Goal: Find specific page/section: Find specific page/section

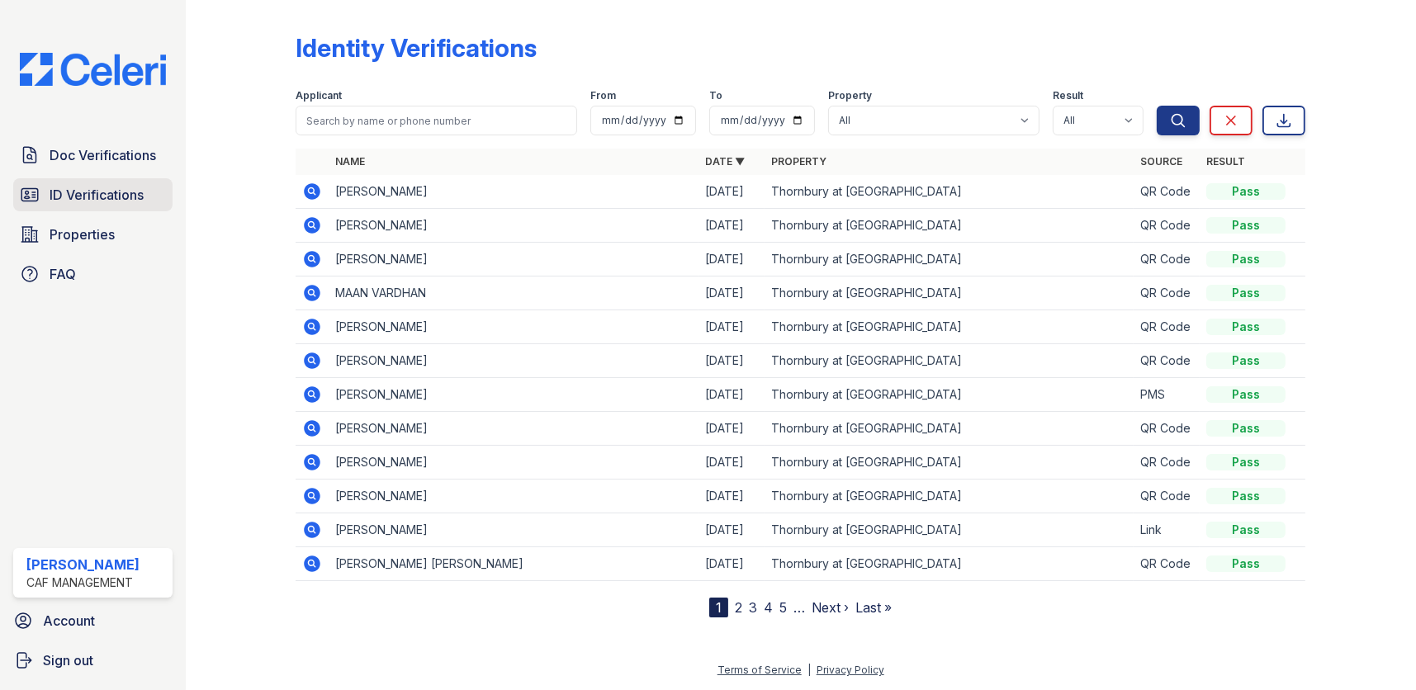
click at [114, 188] on span "ID Verifications" at bounding box center [97, 195] width 94 height 20
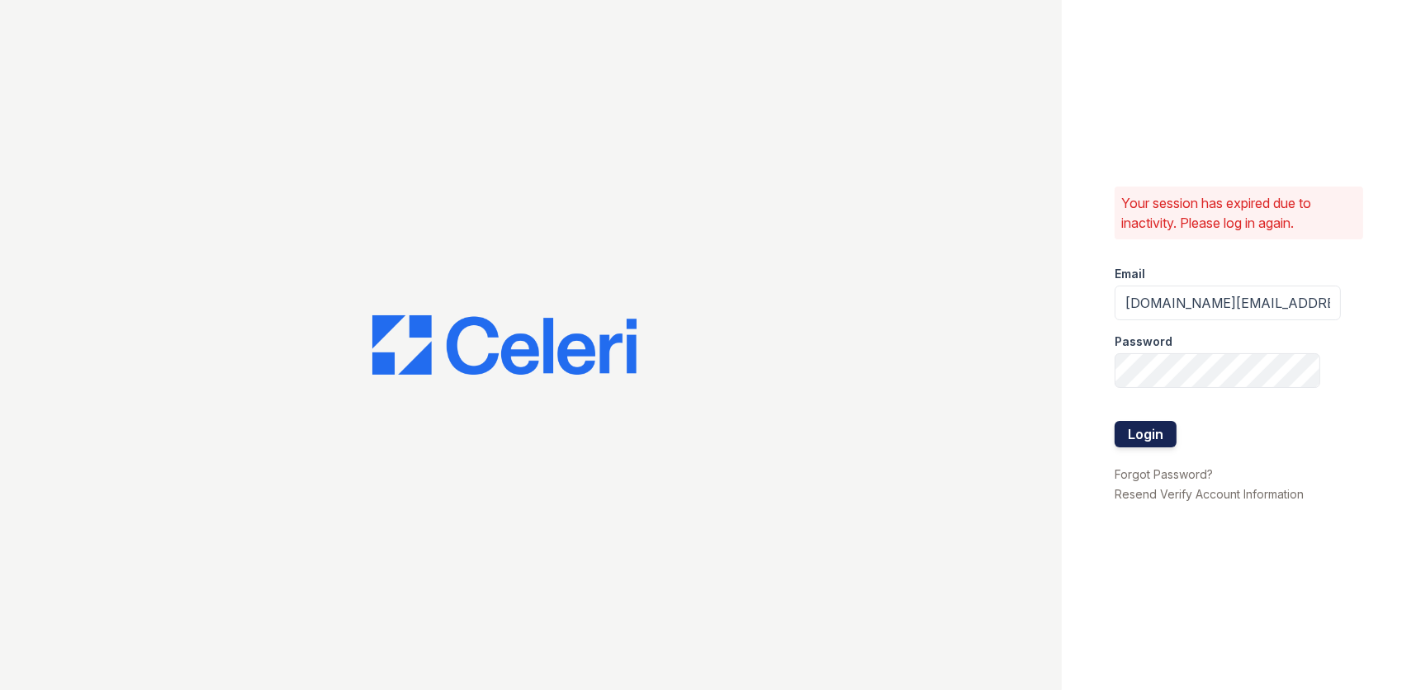
click at [1141, 429] on button "Login" at bounding box center [1146, 434] width 62 height 26
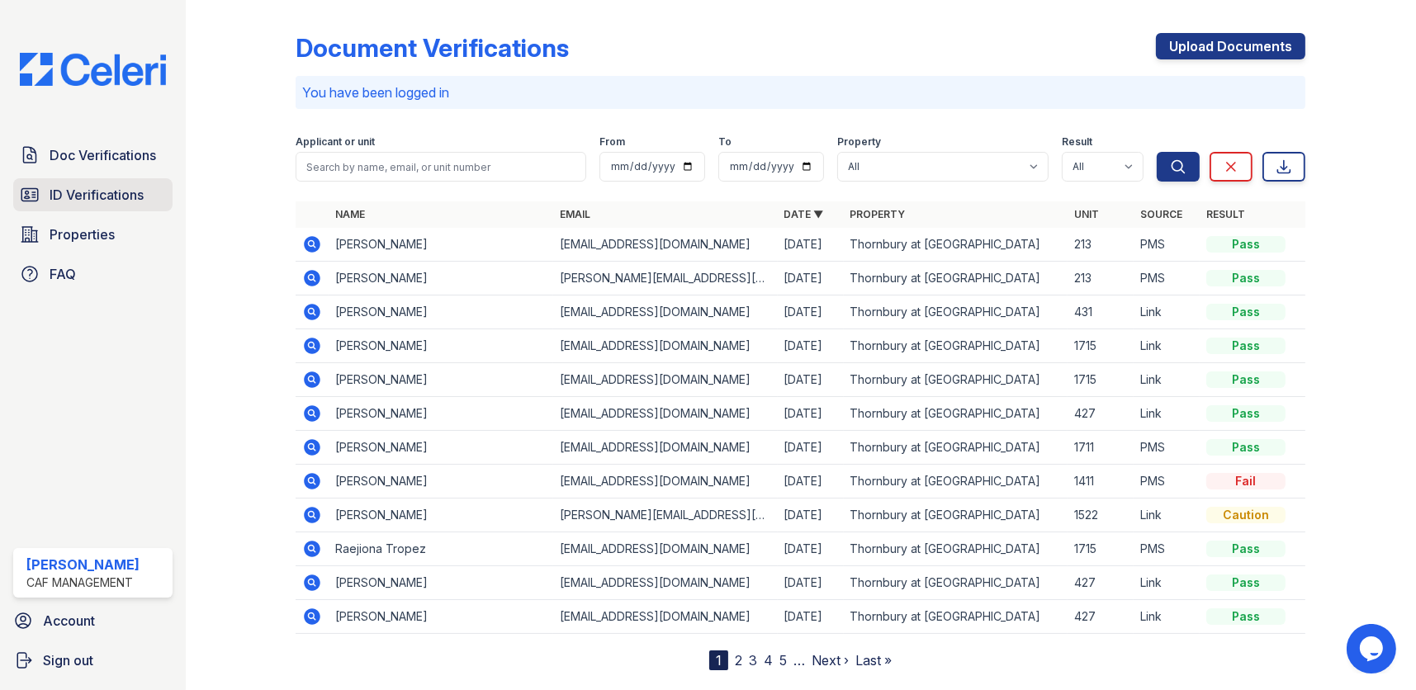
click at [64, 196] on span "ID Verifications" at bounding box center [97, 195] width 94 height 20
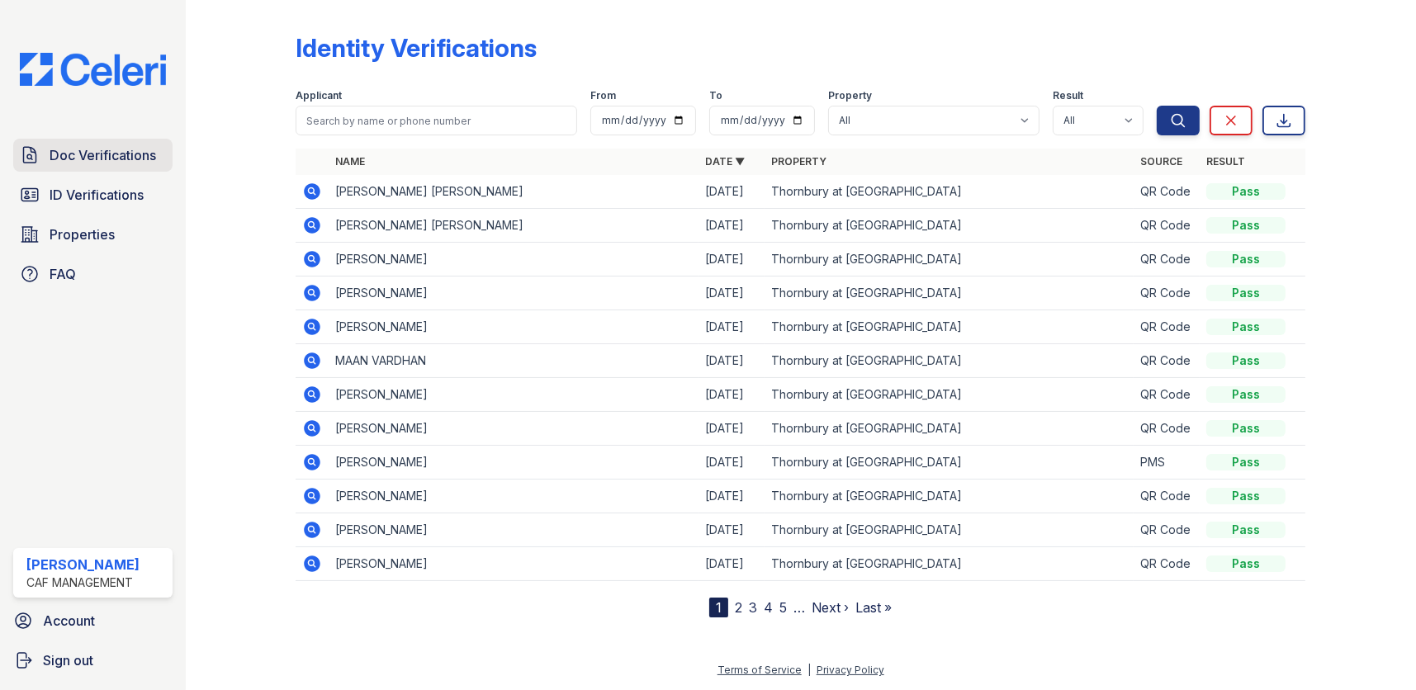
click at [98, 155] on span "Doc Verifications" at bounding box center [103, 155] width 107 height 20
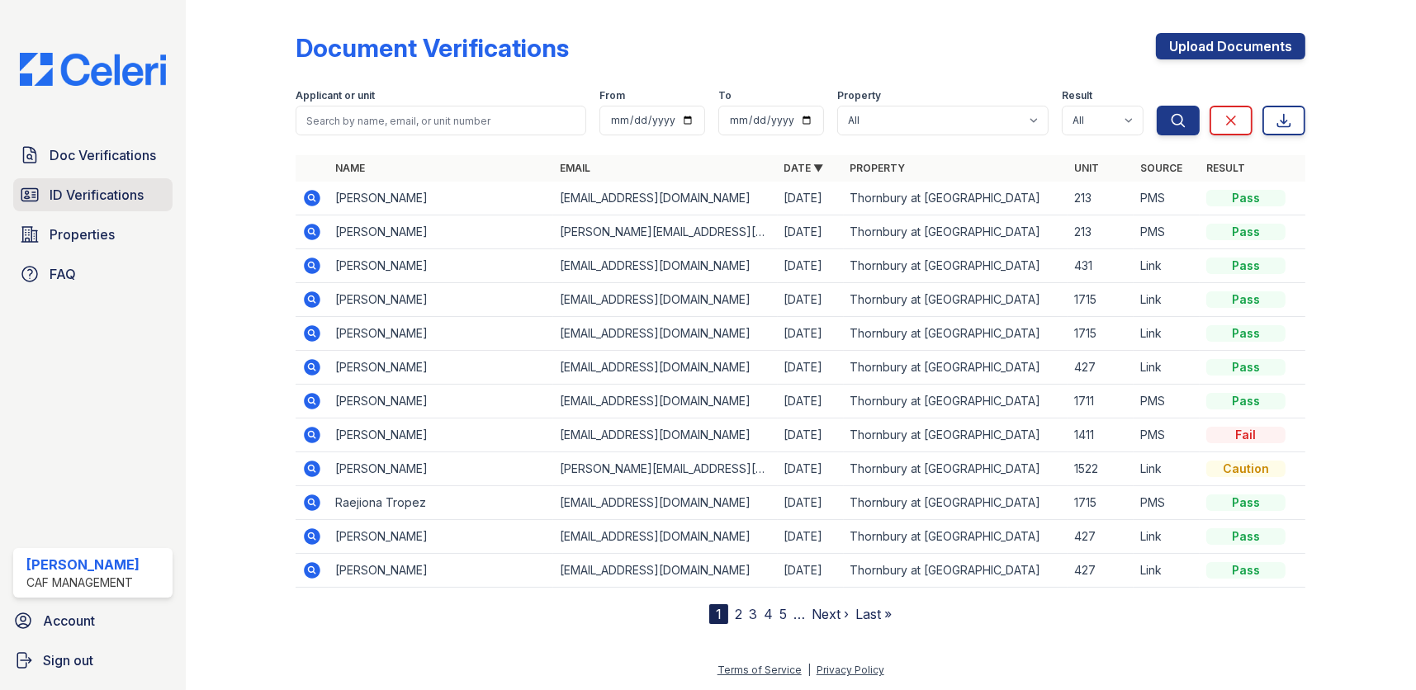
click at [106, 193] on span "ID Verifications" at bounding box center [97, 195] width 94 height 20
